Goal: Information Seeking & Learning: Learn about a topic

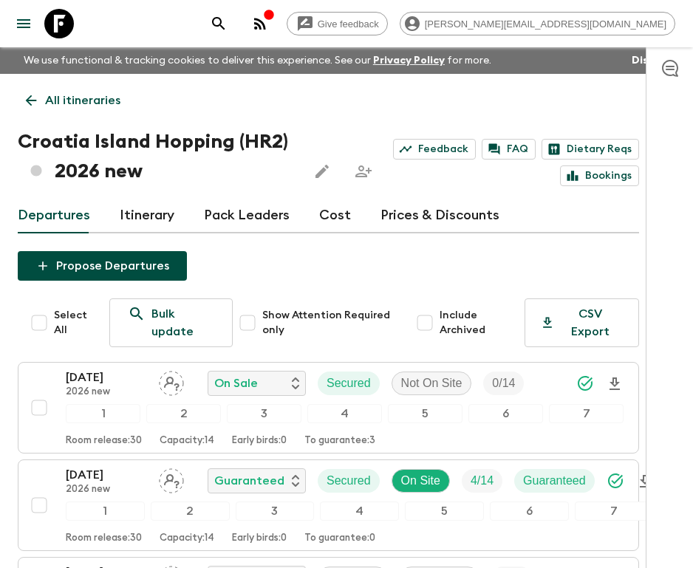
click at [69, 13] on icon at bounding box center [59, 24] width 30 height 30
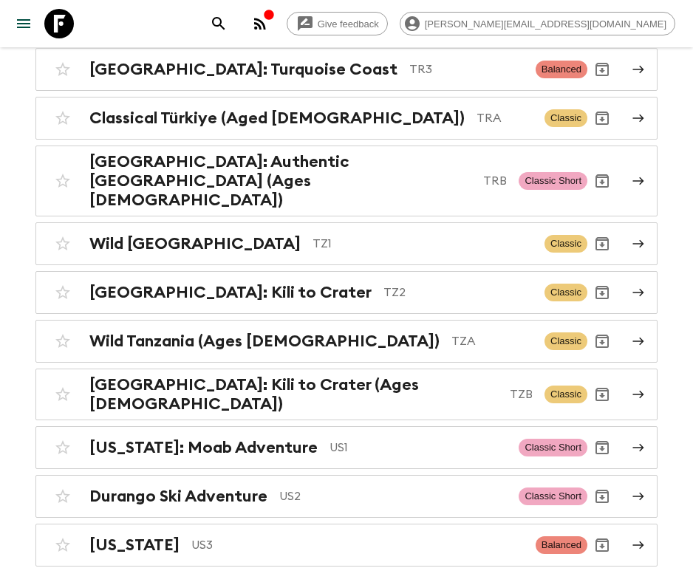
scroll to position [6508, 0]
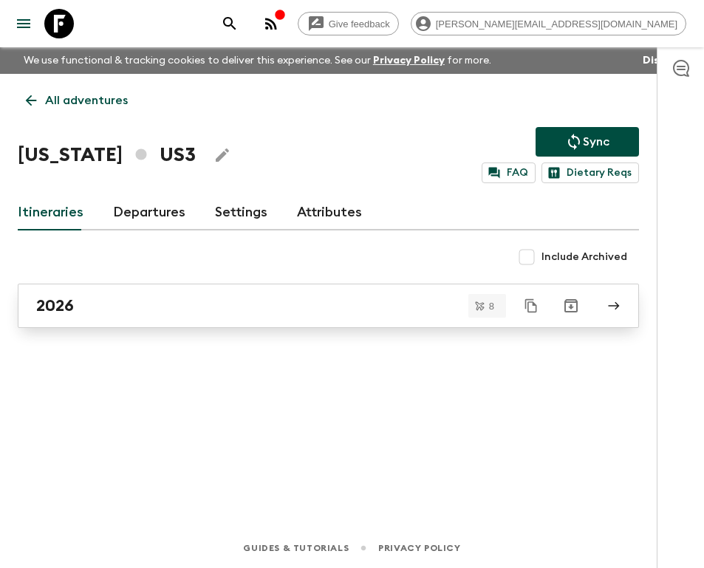
click at [60, 317] on link "2026" at bounding box center [328, 306] width 621 height 44
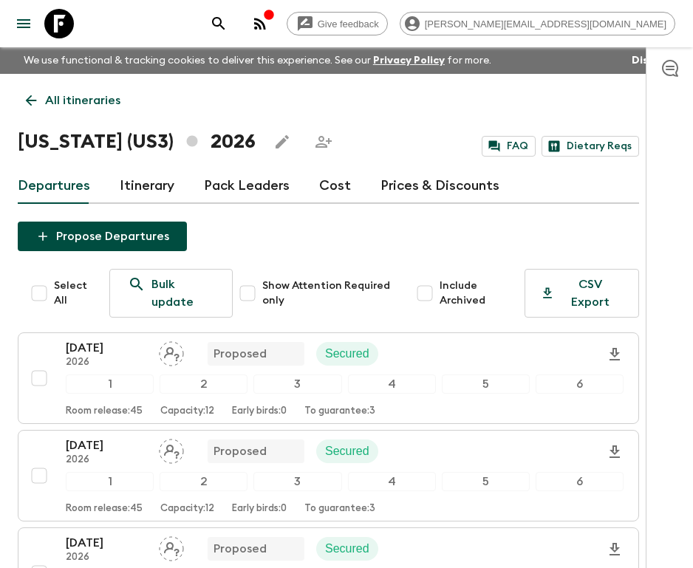
click at [125, 181] on link "Itinerary" at bounding box center [147, 185] width 55 height 35
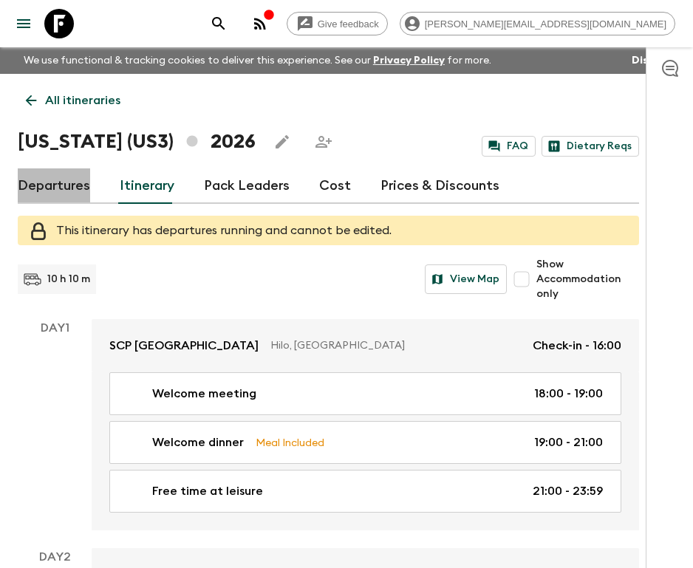
click at [57, 181] on link "Departures" at bounding box center [54, 185] width 72 height 35
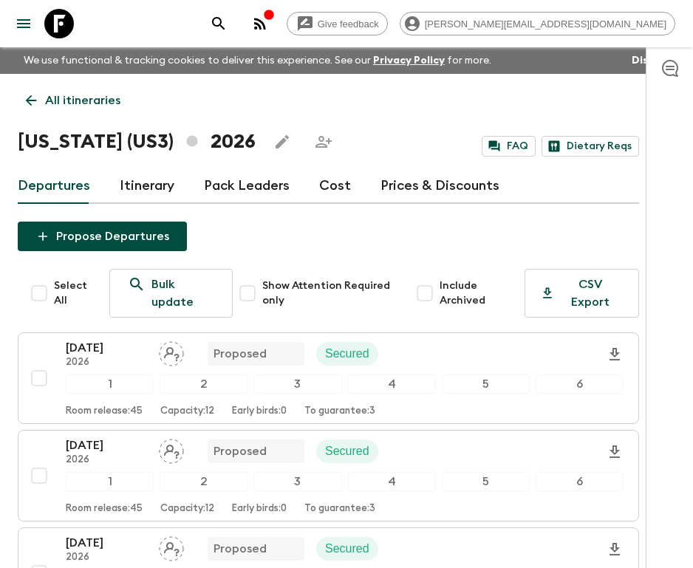
click at [58, 106] on p "All itineraries" at bounding box center [82, 101] width 75 height 18
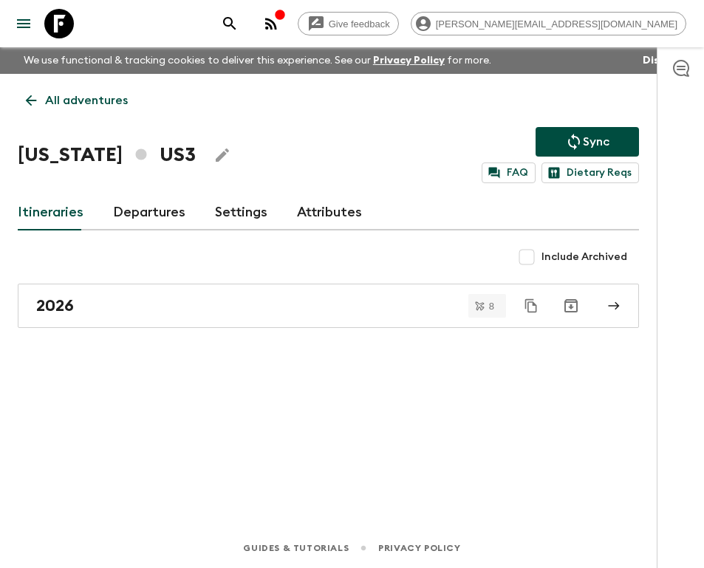
click at [334, 210] on link "Attributes" at bounding box center [329, 212] width 65 height 35
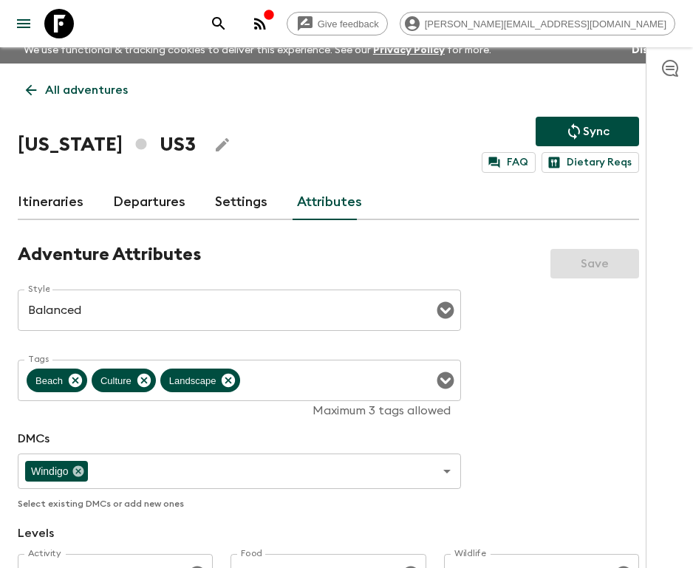
scroll to position [24, 0]
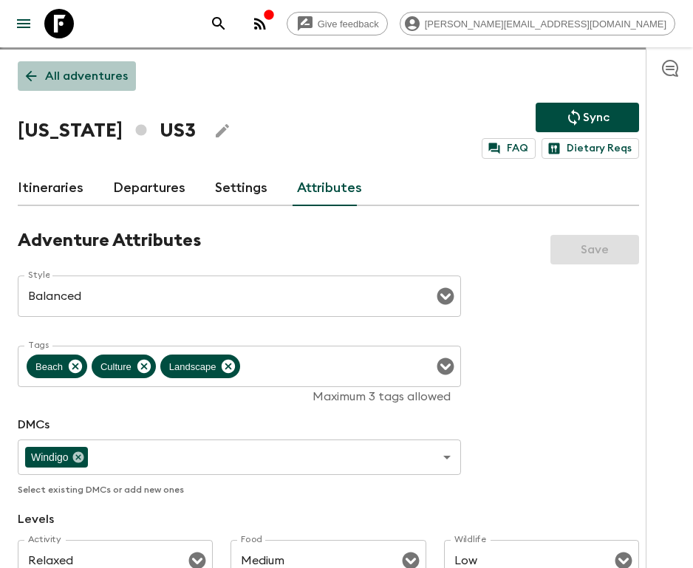
click at [98, 75] on p "All adventures" at bounding box center [86, 76] width 83 height 18
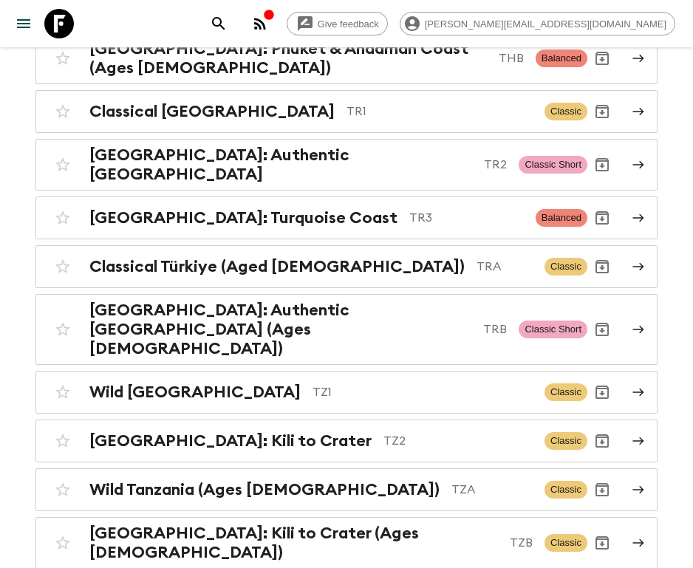
scroll to position [6405, 0]
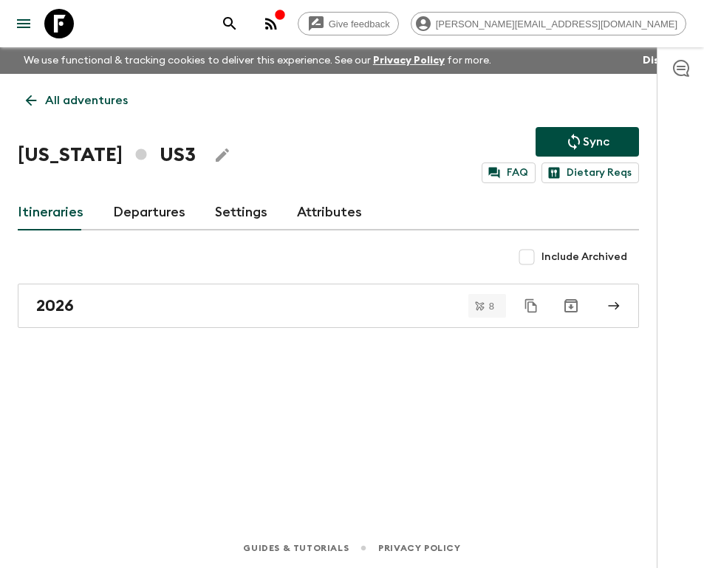
click at [321, 210] on link "Attributes" at bounding box center [329, 212] width 65 height 35
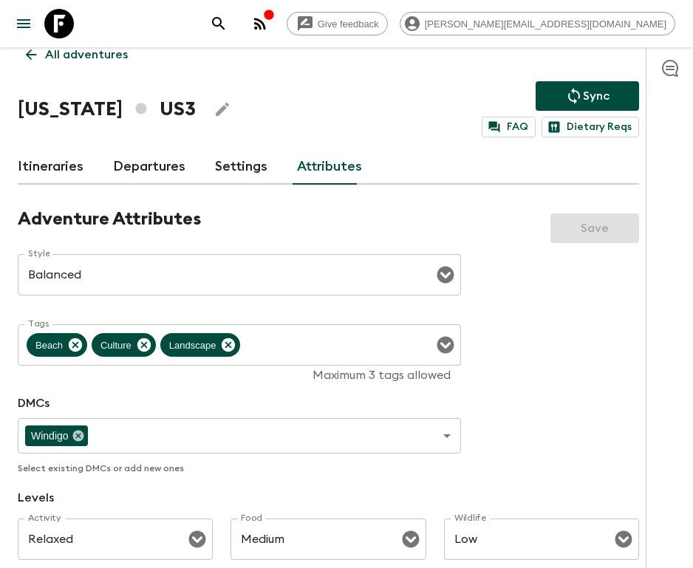
scroll to position [46, 0]
click at [154, 166] on link "Departures" at bounding box center [149, 166] width 72 height 35
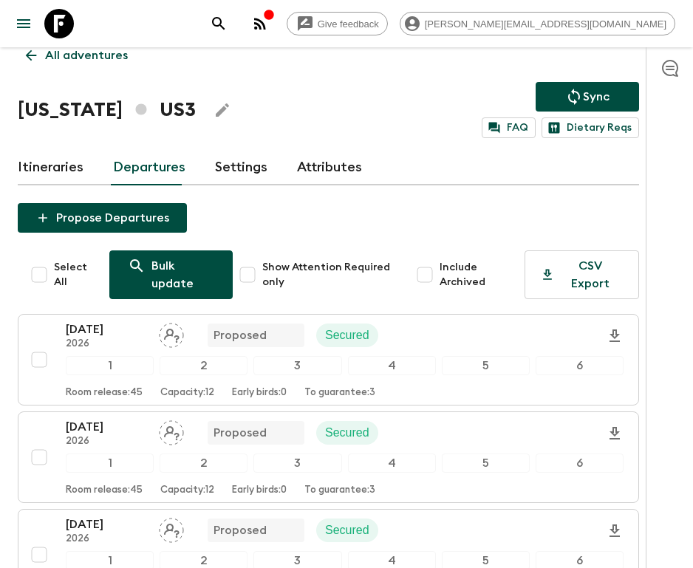
scroll to position [46, 0]
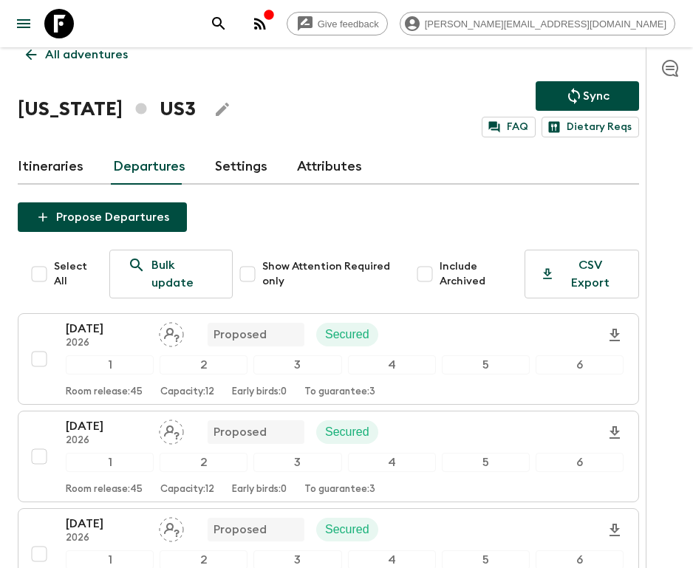
click at [145, 160] on link "Departures" at bounding box center [149, 166] width 72 height 35
click at [64, 168] on link "Itineraries" at bounding box center [51, 166] width 66 height 35
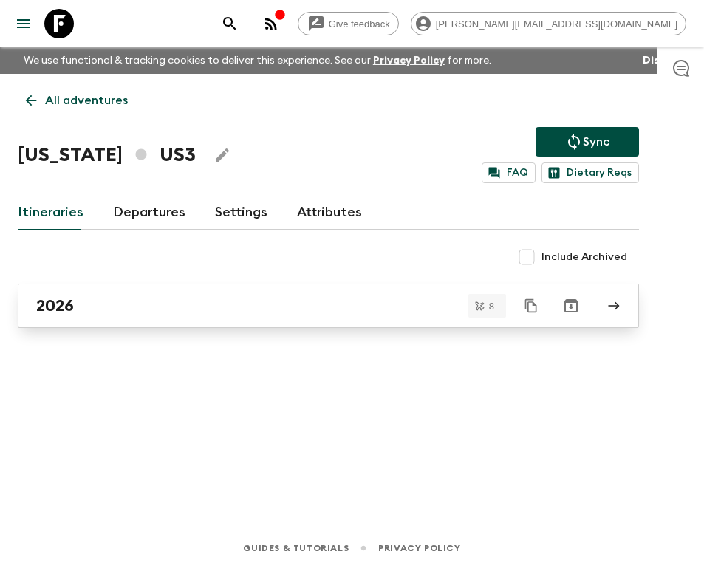
click at [66, 308] on h2 "2026" at bounding box center [55, 305] width 38 height 19
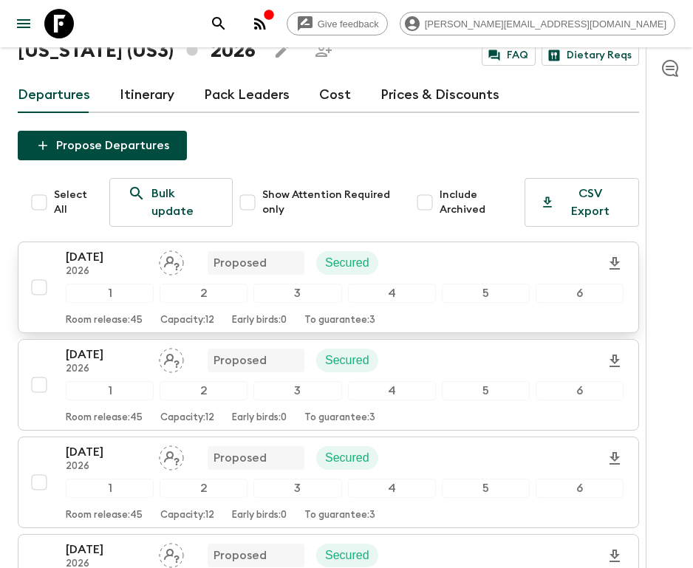
scroll to position [97, 0]
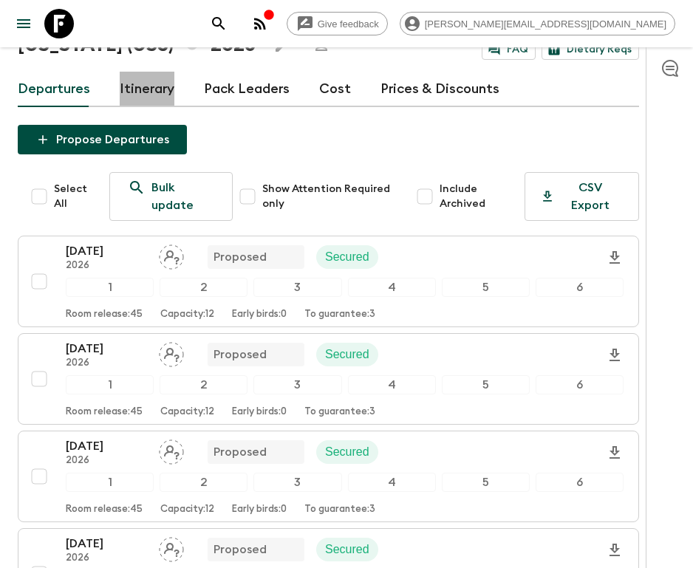
click at [158, 98] on link "Itinerary" at bounding box center [147, 89] width 55 height 35
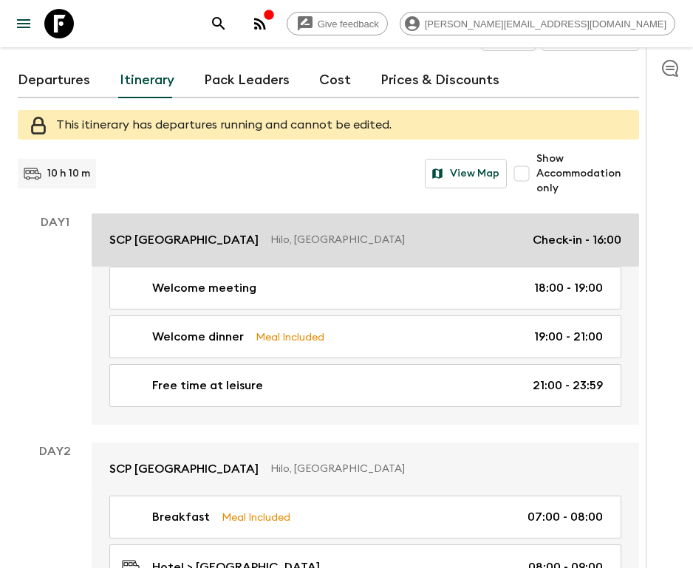
scroll to position [108, 0]
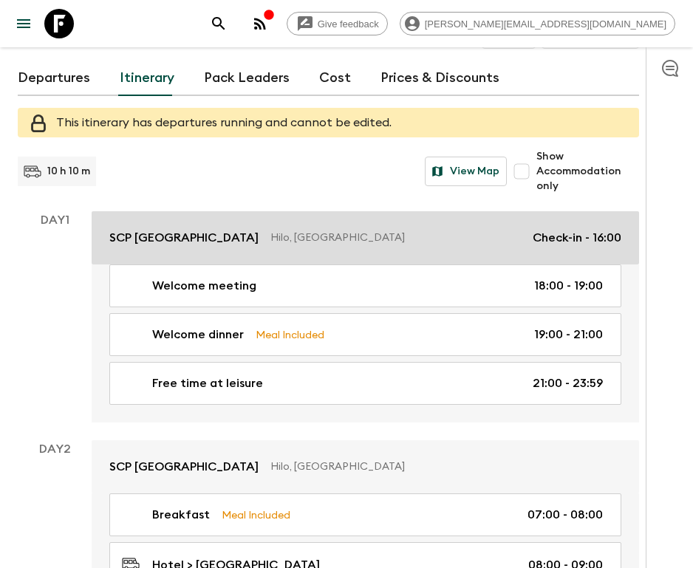
click at [270, 236] on p "Hilo, [GEOGRAPHIC_DATA]" at bounding box center [395, 238] width 250 height 15
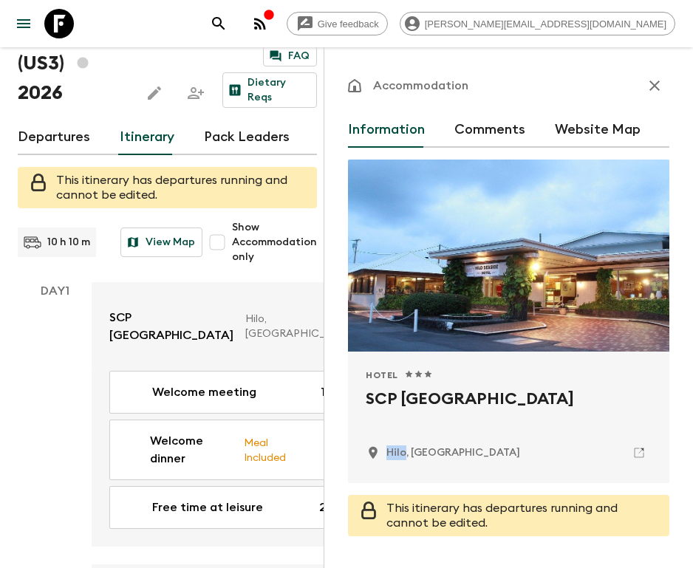
drag, startPoint x: 403, startPoint y: 457, endPoint x: 388, endPoint y: 454, distance: 15.7
click at [387, 454] on p "Hilo, [GEOGRAPHIC_DATA]" at bounding box center [453, 452] width 134 height 15
click at [646, 78] on icon "button" at bounding box center [655, 86] width 18 height 18
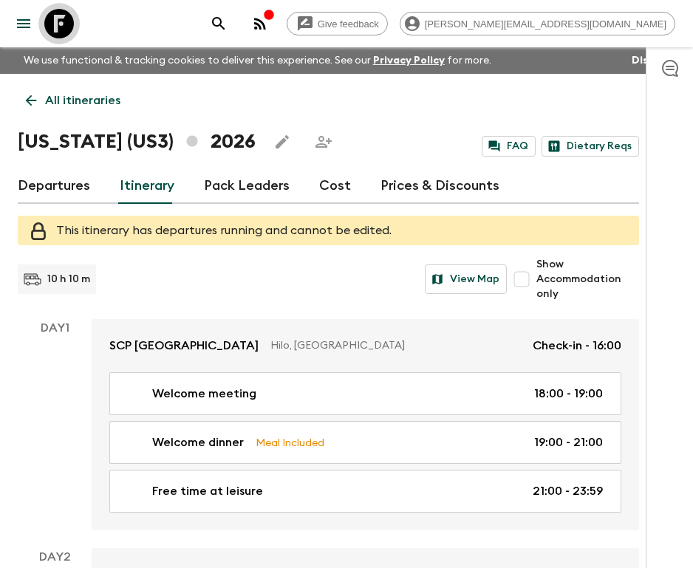
click at [64, 18] on icon at bounding box center [59, 24] width 30 height 30
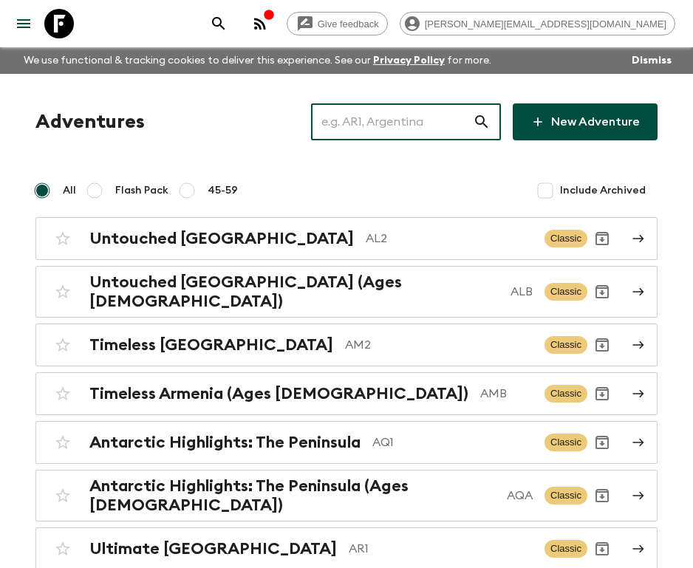
click at [453, 118] on input "text" at bounding box center [392, 121] width 162 height 41
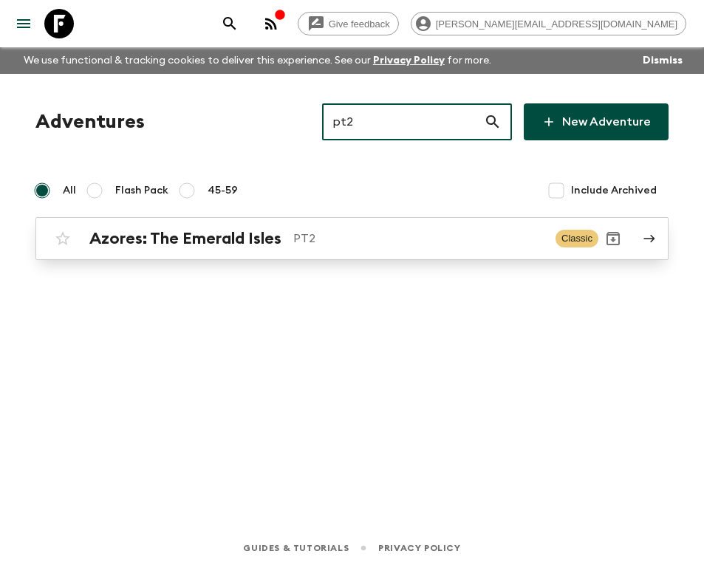
type input "pt2"
click at [290, 231] on div "Azores: The Emerald Isles PT2" at bounding box center [316, 238] width 454 height 19
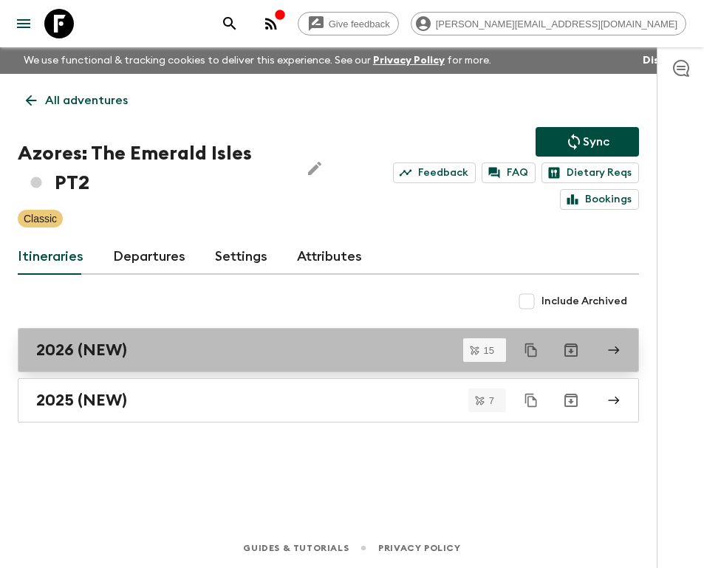
click at [132, 348] on div "2026 (NEW)" at bounding box center [314, 350] width 556 height 19
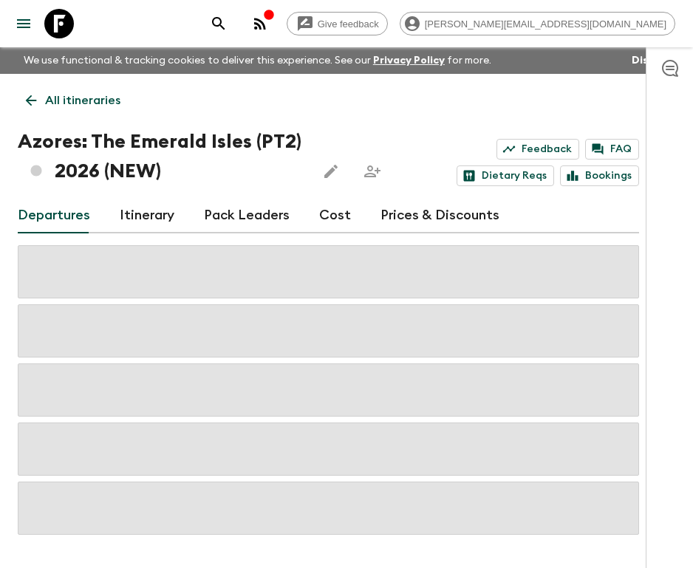
click at [160, 217] on link "Itinerary" at bounding box center [147, 215] width 55 height 35
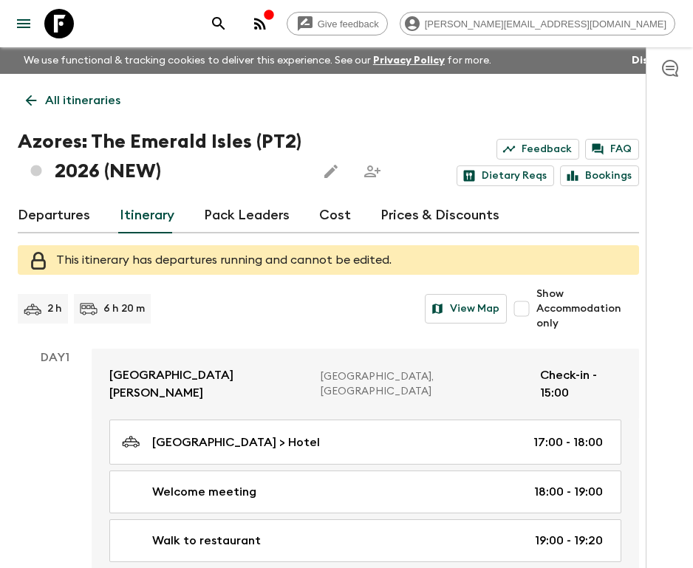
click at [76, 95] on p "All itineraries" at bounding box center [82, 101] width 75 height 18
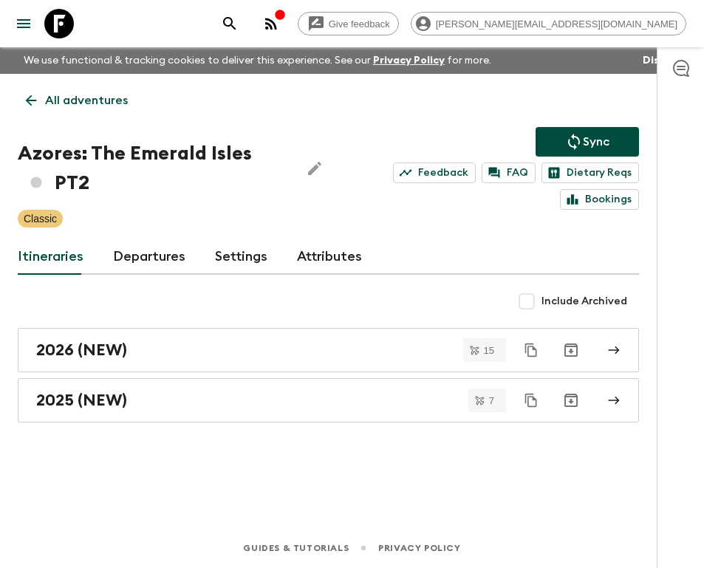
click at [339, 258] on link "Attributes" at bounding box center [329, 256] width 65 height 35
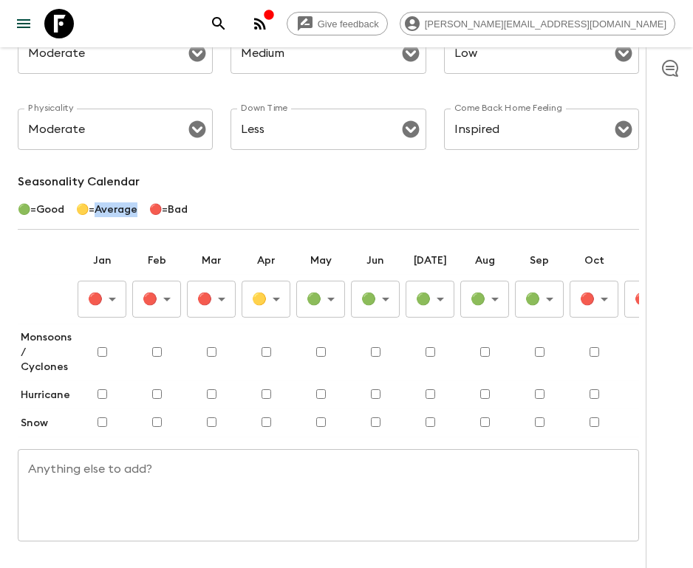
drag, startPoint x: 143, startPoint y: 211, endPoint x: 100, endPoint y: 213, distance: 42.1
click at [100, 213] on div "🟢 = Good 🟡 = Average 🔴 = Bad" at bounding box center [328, 209] width 621 height 15
copy p "Average"
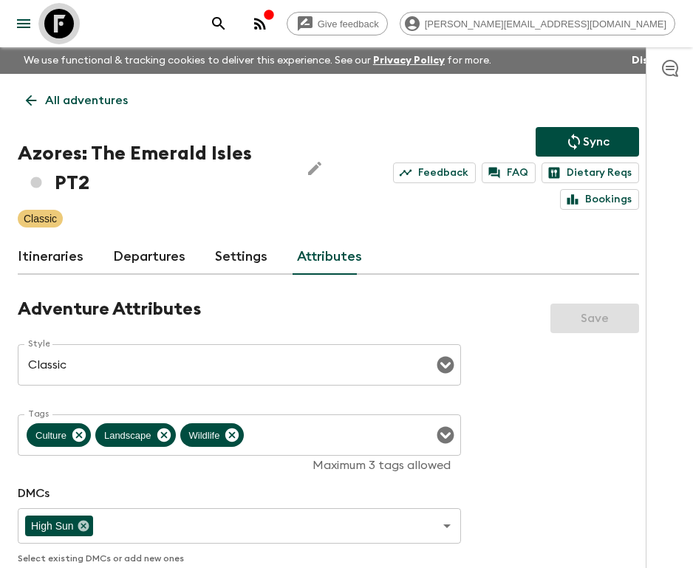
click at [61, 20] on icon at bounding box center [59, 24] width 30 height 30
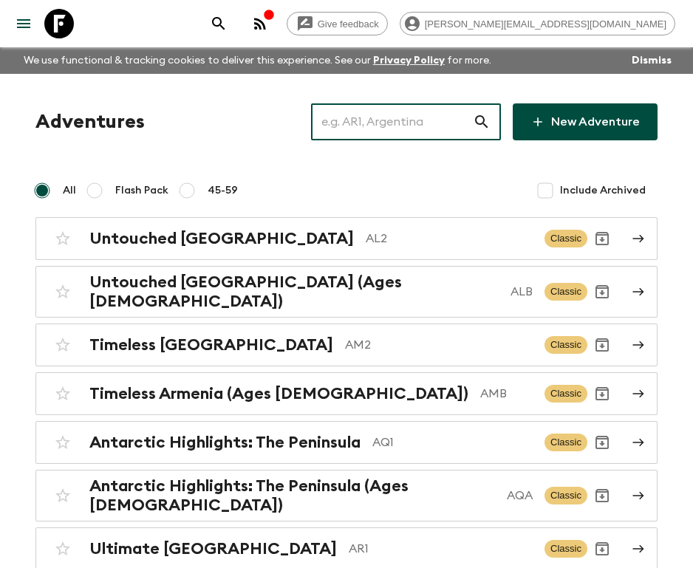
click at [422, 120] on input "text" at bounding box center [392, 121] width 162 height 41
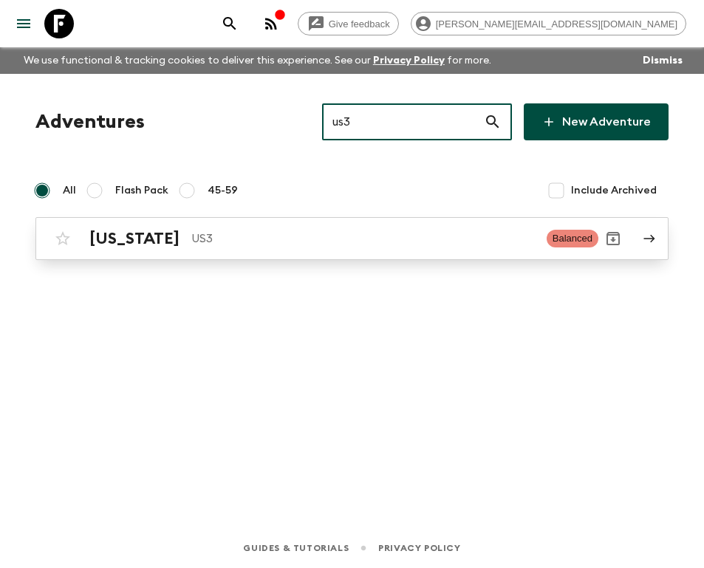
type input "us3"
click at [191, 240] on p "US3" at bounding box center [363, 239] width 344 height 18
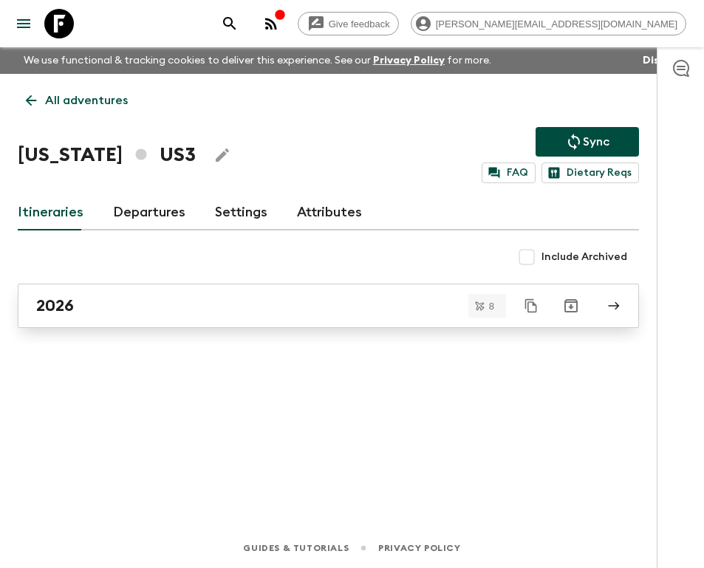
click at [80, 310] on div "2026" at bounding box center [314, 305] width 556 height 19
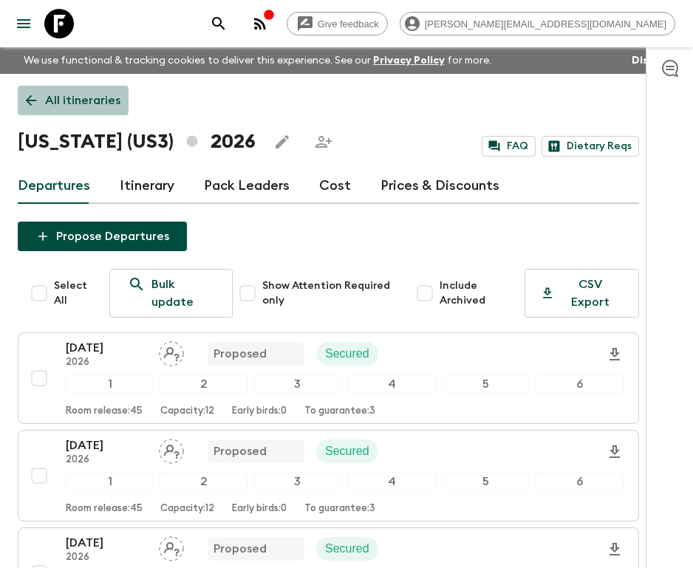
click at [46, 100] on p "All itineraries" at bounding box center [82, 101] width 75 height 18
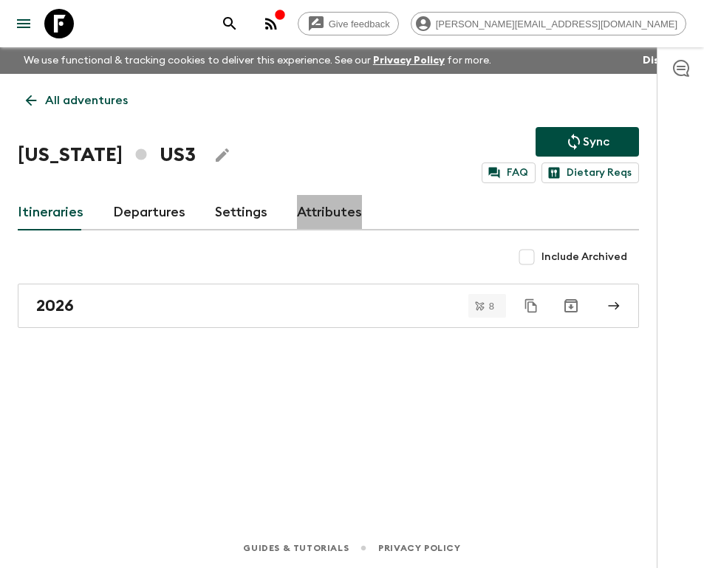
click at [321, 214] on link "Attributes" at bounding box center [329, 212] width 65 height 35
